Goal: Information Seeking & Learning: Learn about a topic

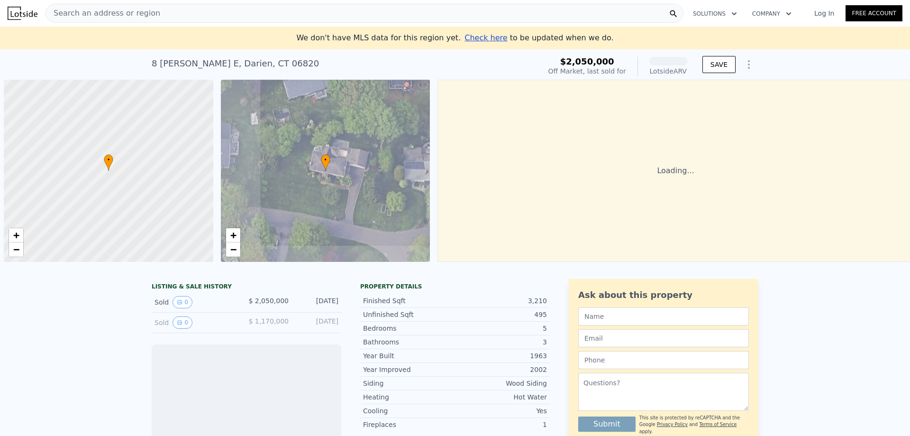
scroll to position [0, 4]
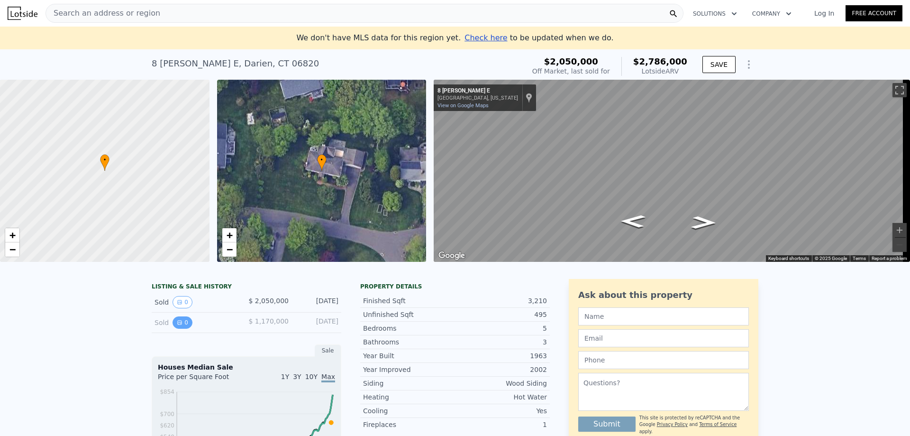
click at [182, 328] on button "0" at bounding box center [182, 322] width 20 height 12
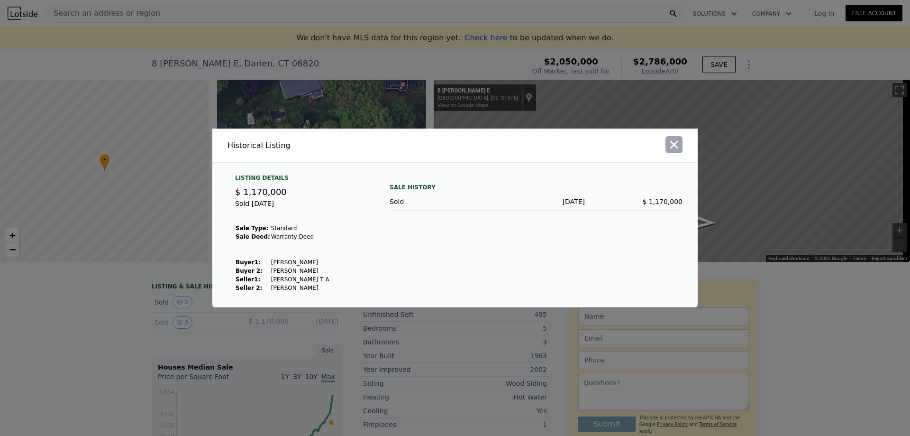
click at [679, 147] on icon "button" at bounding box center [673, 144] width 13 height 13
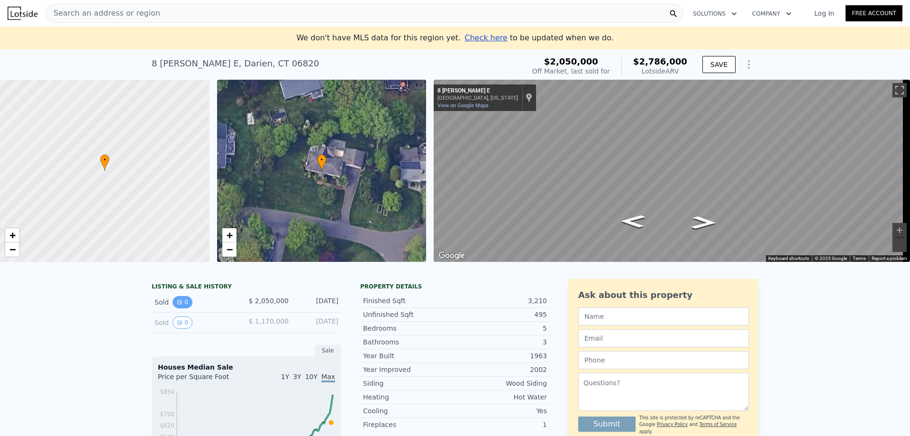
click at [177, 305] on icon "View historical data" at bounding box center [180, 302] width 6 height 6
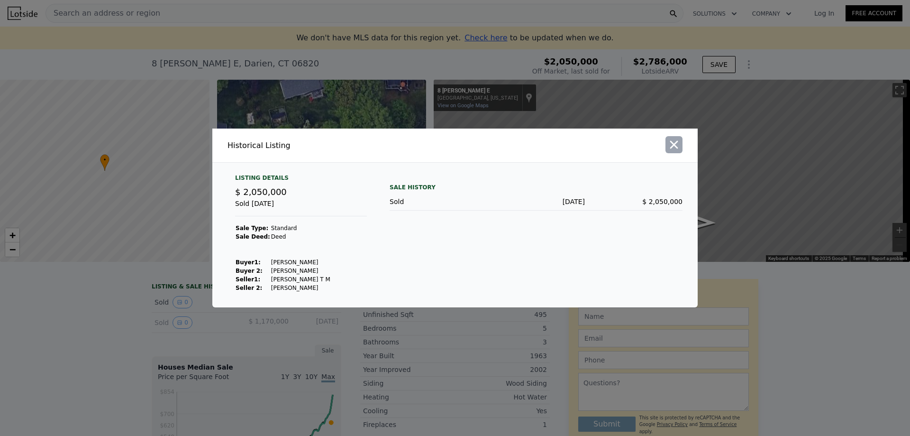
click at [671, 146] on icon "button" at bounding box center [673, 144] width 13 height 13
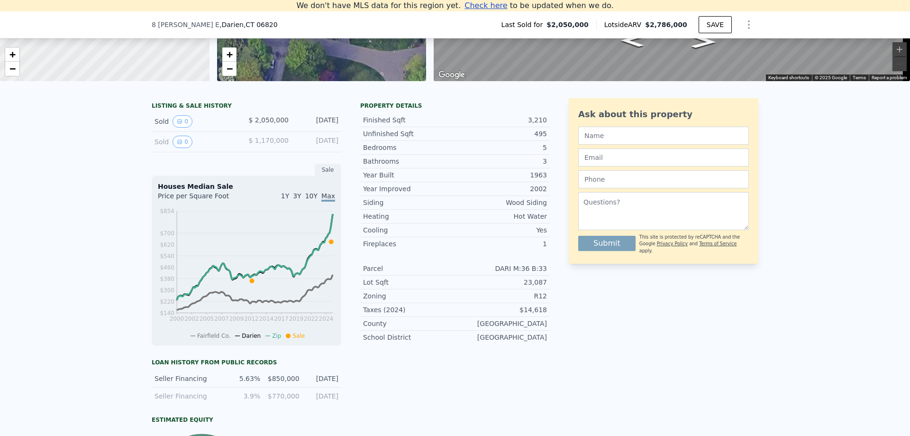
scroll to position [84, 0]
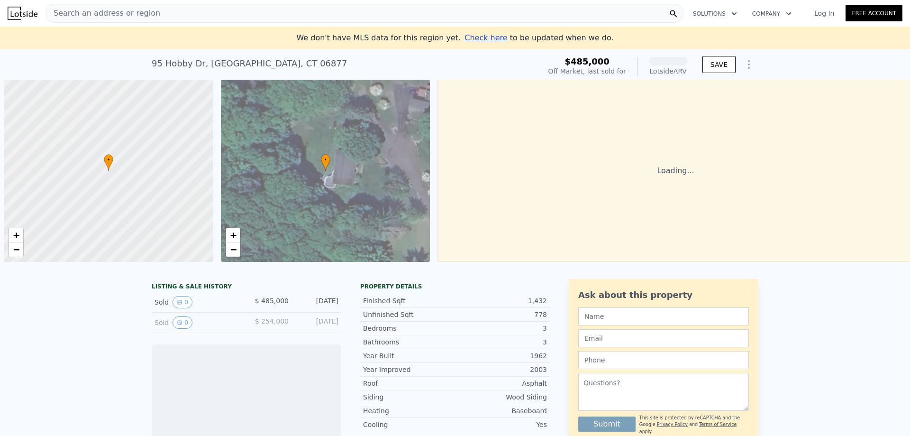
scroll to position [0, 4]
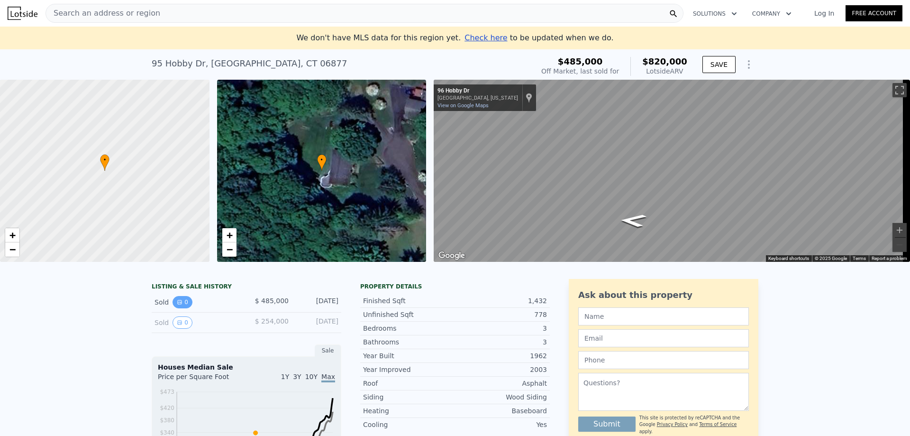
click at [178, 304] on icon "View historical data" at bounding box center [180, 302] width 4 height 4
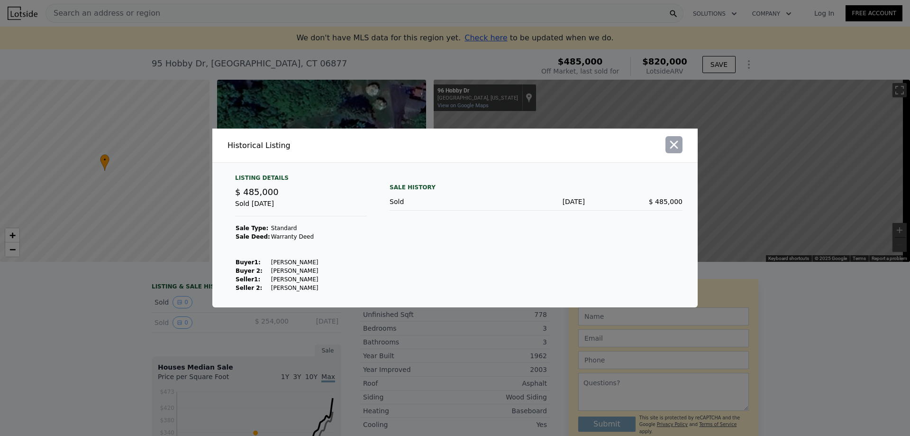
click at [676, 144] on icon "button" at bounding box center [673, 144] width 13 height 13
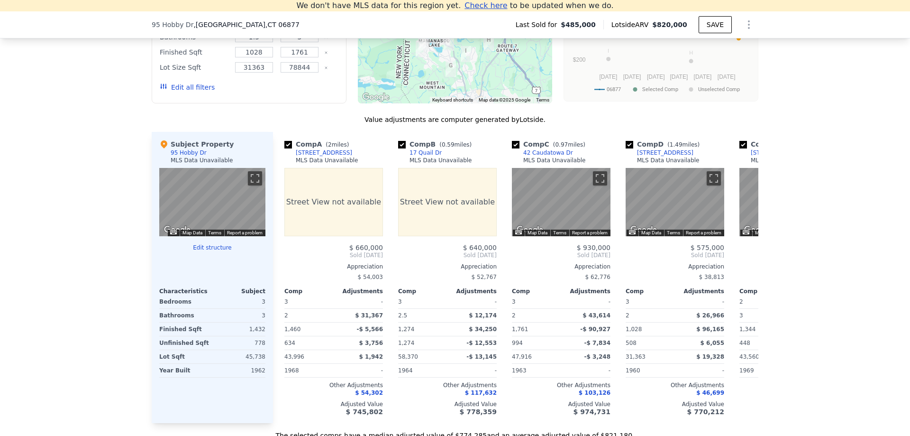
scroll to position [890, 0]
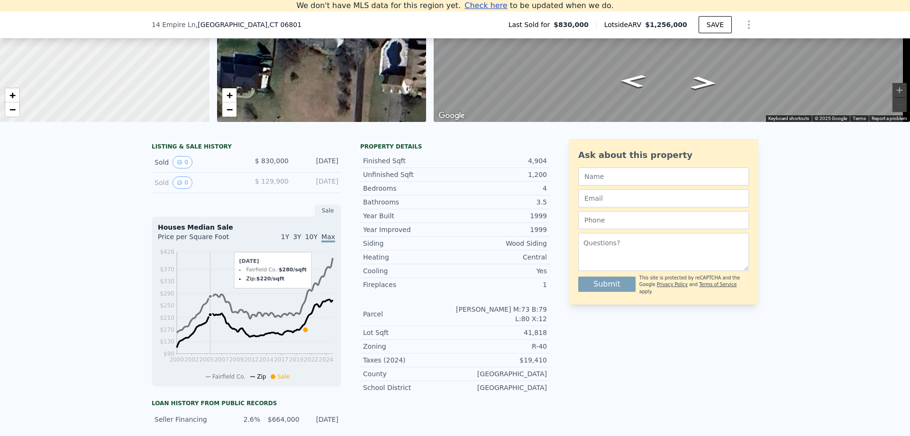
scroll to position [131, 0]
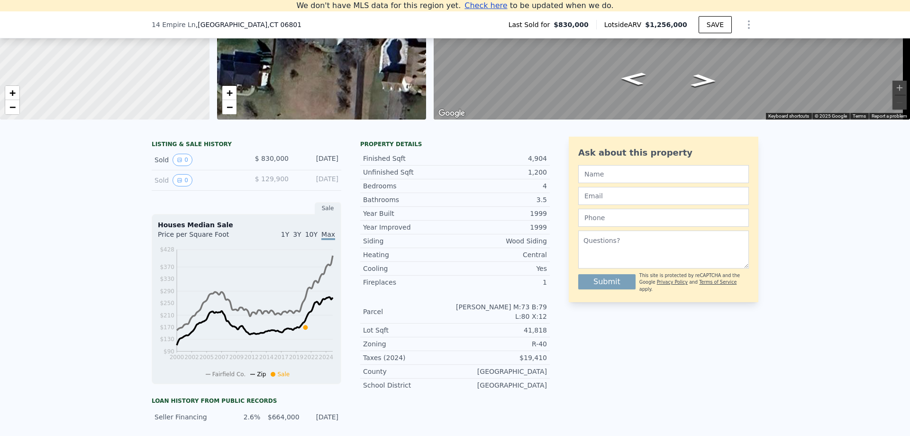
click at [187, 166] on div "Sold 0" at bounding box center [196, 160] width 84 height 12
click at [177, 163] on icon "View historical data" at bounding box center [180, 160] width 6 height 6
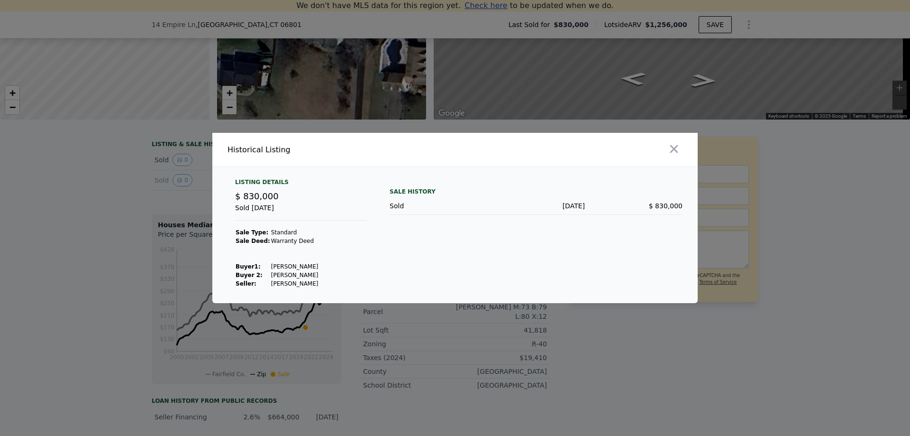
drag, startPoint x: 673, startPoint y: 149, endPoint x: 614, endPoint y: 173, distance: 63.5
click at [673, 149] on icon "button" at bounding box center [674, 149] width 8 height 8
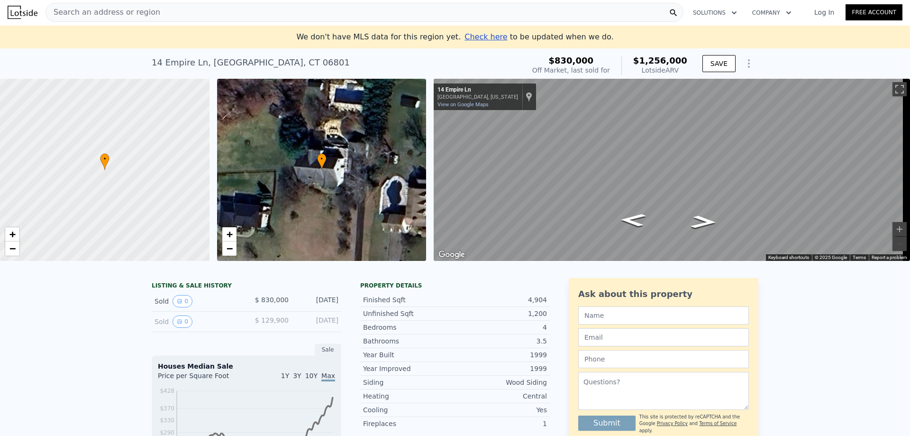
scroll to position [0, 0]
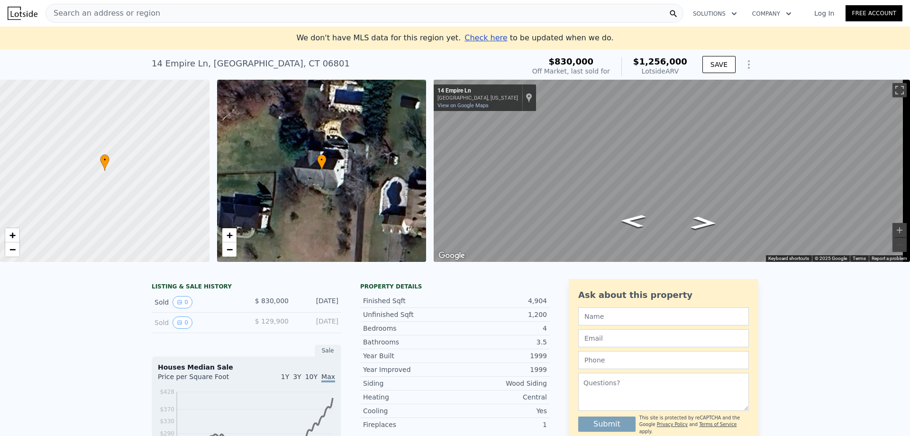
click at [95, 14] on span "Search an address or region" at bounding box center [103, 13] width 114 height 11
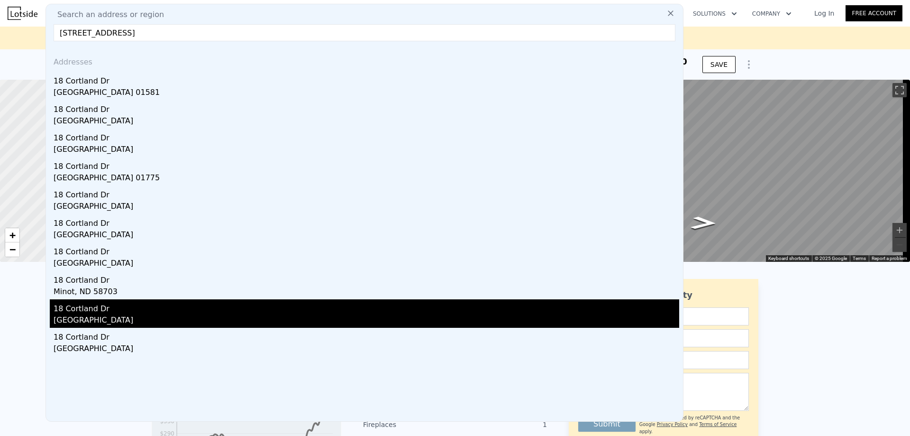
type input "18 cortland drive"
click at [133, 307] on div "18 Cortland Dr" at bounding box center [367, 306] width 626 height 15
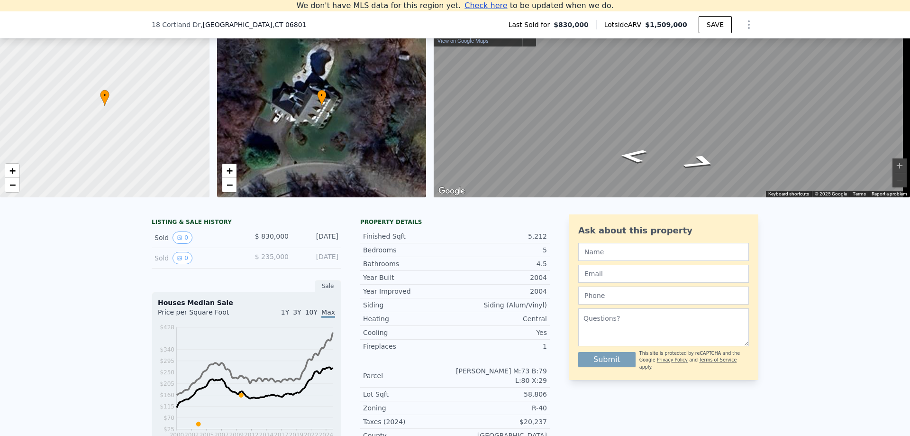
scroll to position [131, 0]
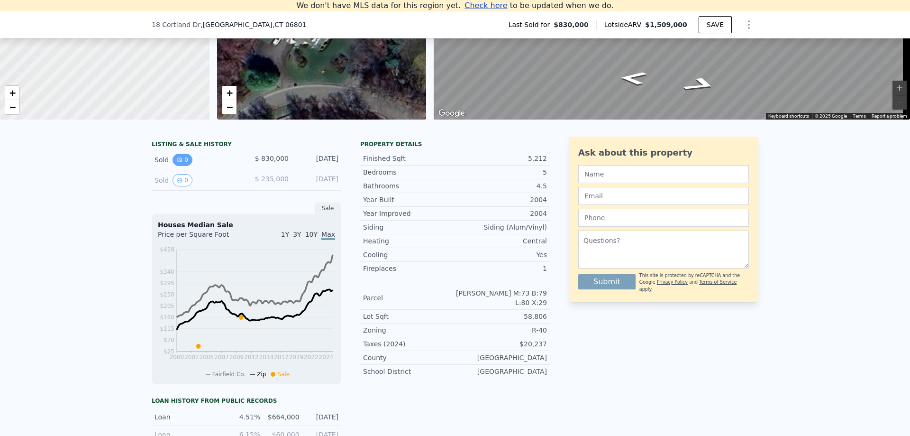
click at [177, 163] on icon "View historical data" at bounding box center [180, 160] width 6 height 6
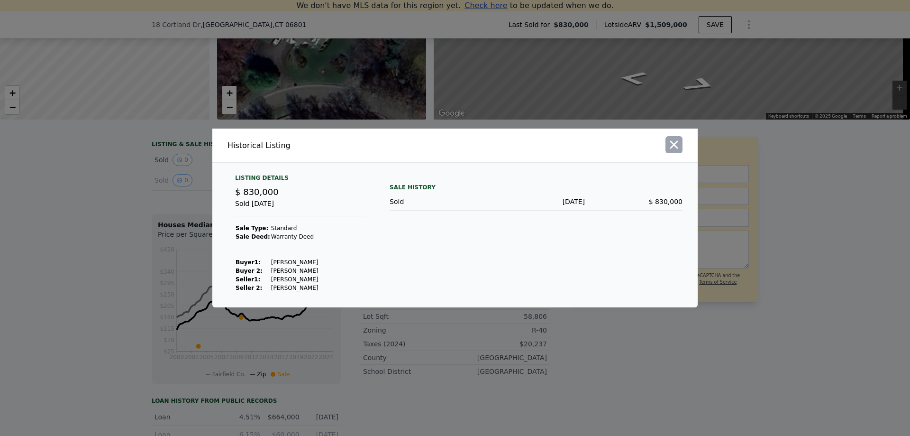
click at [671, 145] on icon "button" at bounding box center [673, 144] width 13 height 13
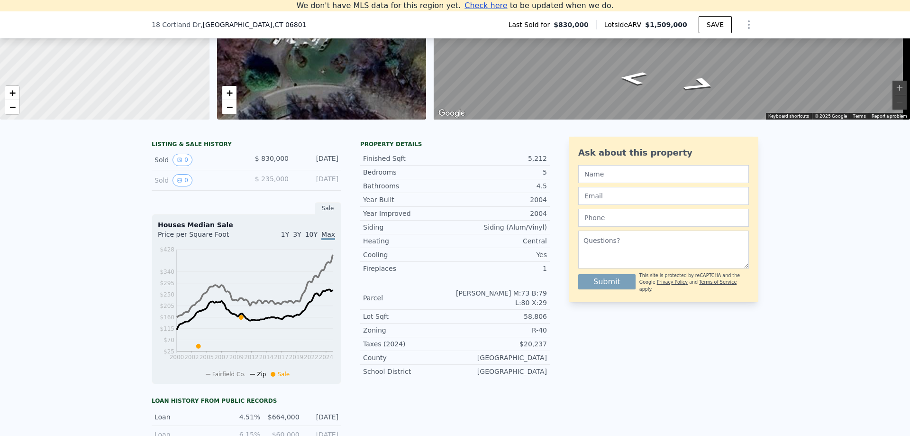
type input "3786"
type input "125453"
type input "$ 1,256,000"
type input "$ 263,850"
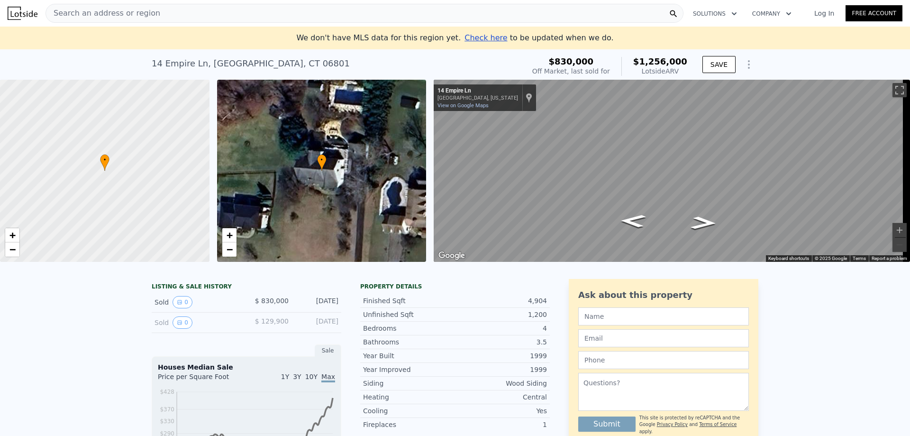
click at [111, 11] on span "Search an address or region" at bounding box center [103, 13] width 114 height 11
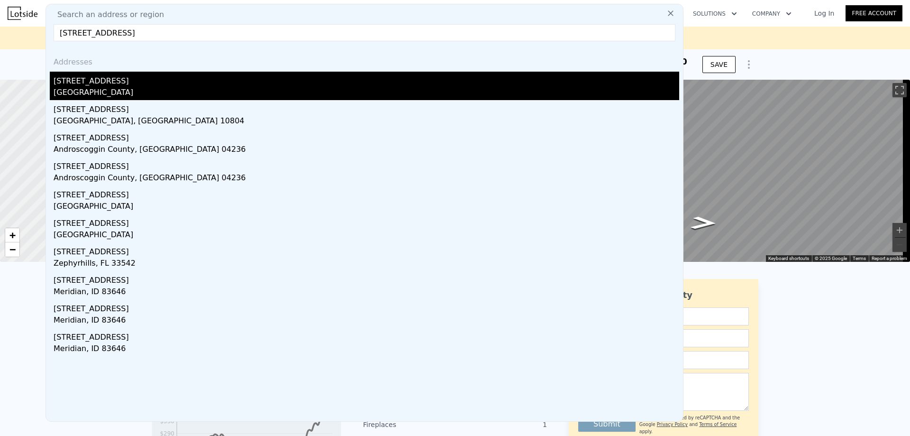
type input "38 quaker ridge rd"
click at [127, 87] on div "Fairfield County, CT 06801" at bounding box center [367, 93] width 626 height 13
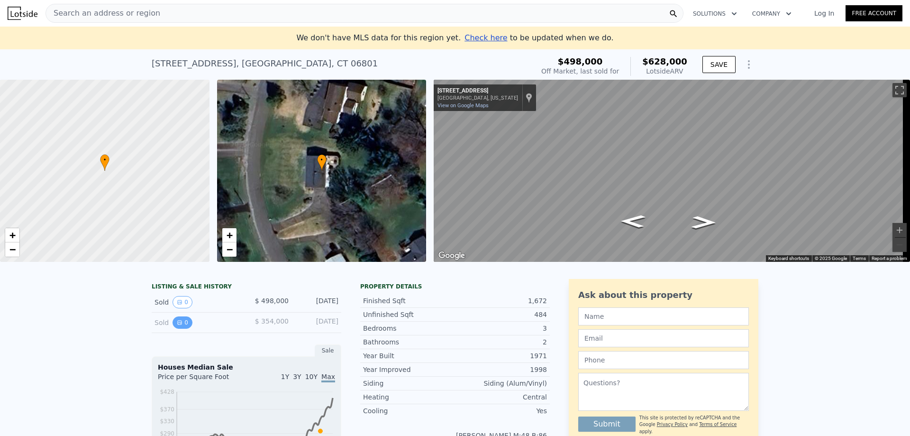
click at [182, 328] on button "0" at bounding box center [182, 322] width 20 height 12
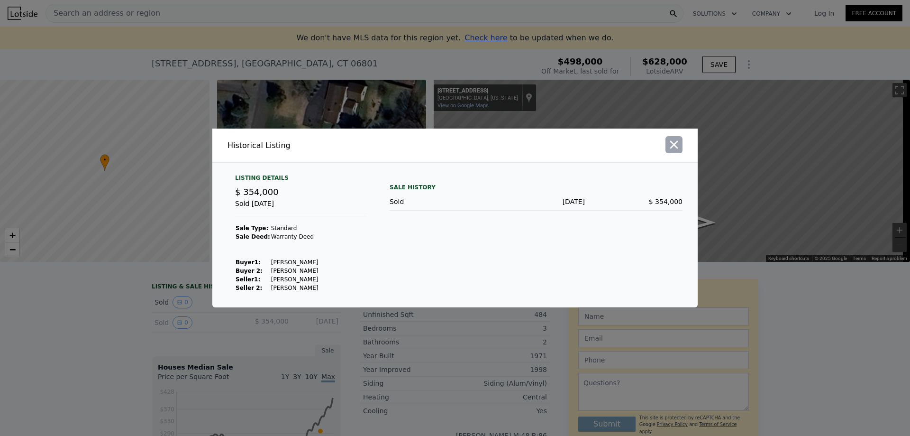
click at [680, 147] on icon "button" at bounding box center [673, 144] width 13 height 13
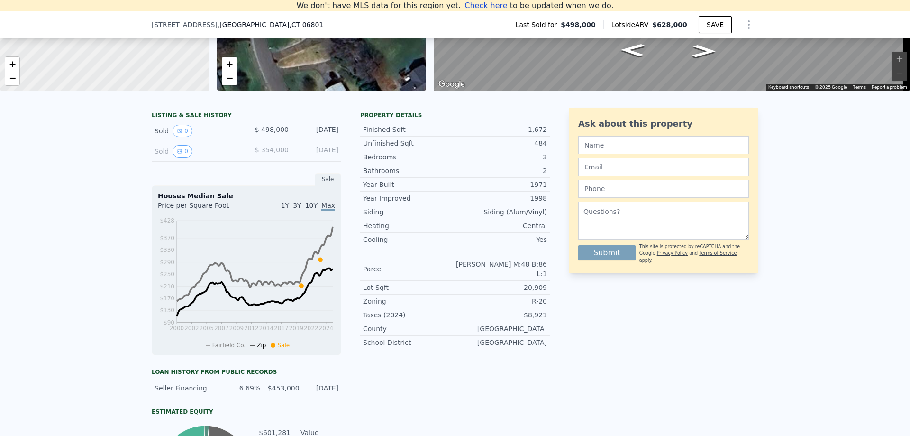
scroll to position [226, 0]
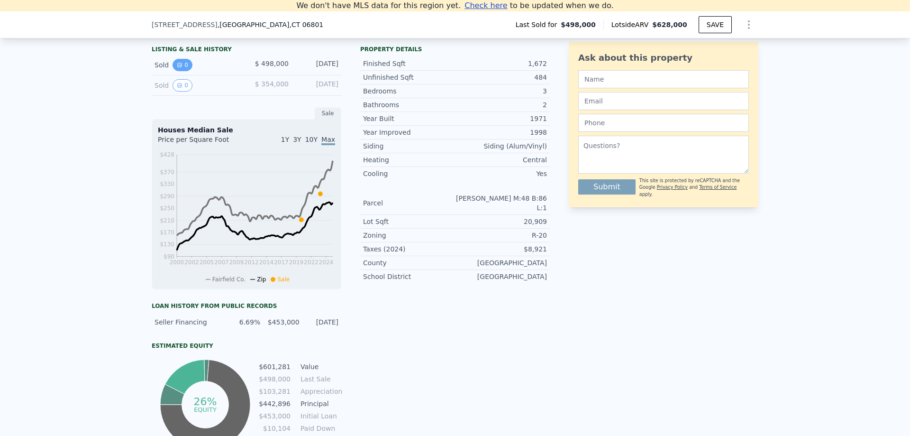
click at [172, 71] on button "0" at bounding box center [182, 65] width 20 height 12
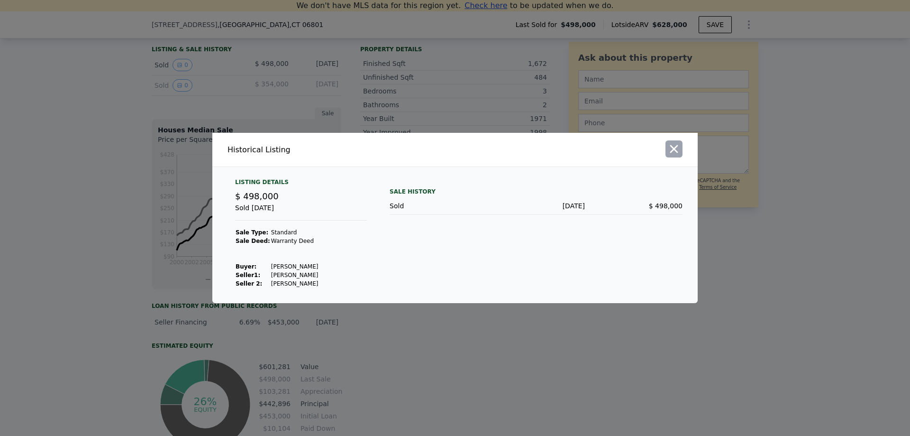
click at [675, 150] on icon "button" at bounding box center [674, 149] width 8 height 8
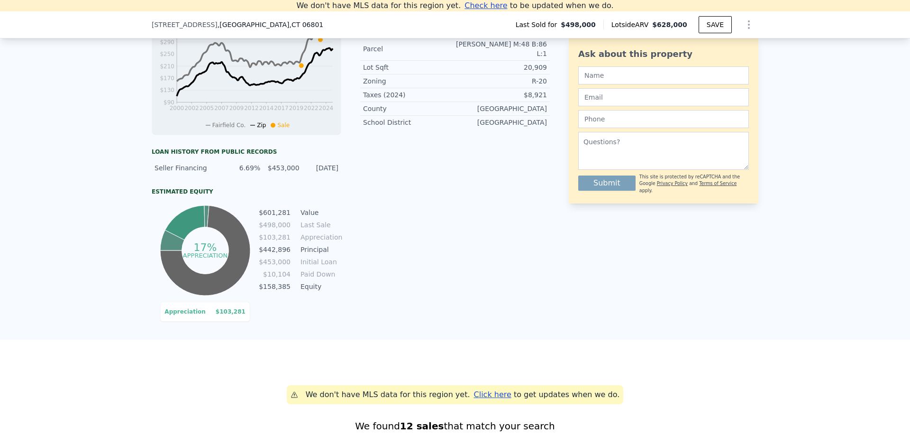
scroll to position [416, 0]
